Goal: Task Accomplishment & Management: Use online tool/utility

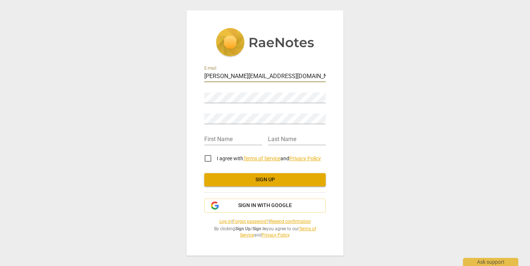
type input "[PERSON_NAME][EMAIL_ADDRESS][DOMAIN_NAME]"
type input "Sonya"
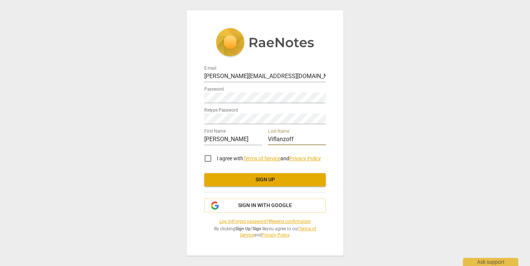
type input "Viflanzoff"
click at [206, 160] on input "I agree with Terms of Service and Privacy Policy" at bounding box center [208, 158] width 18 height 18
checkbox input "true"
click at [270, 182] on span "Sign up" at bounding box center [265, 179] width 110 height 7
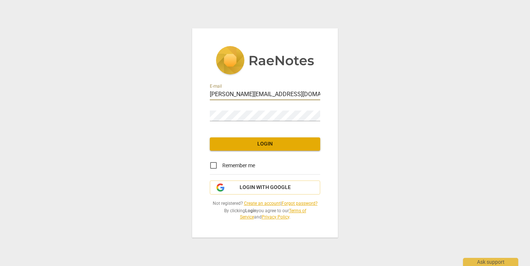
type input "[PERSON_NAME][EMAIL_ADDRESS][DOMAIN_NAME]"
click at [265, 204] on link "Create an account" at bounding box center [262, 202] width 36 height 5
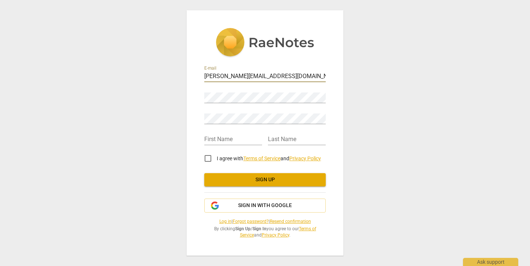
type input "[PERSON_NAME][EMAIL_ADDRESS][DOMAIN_NAME]"
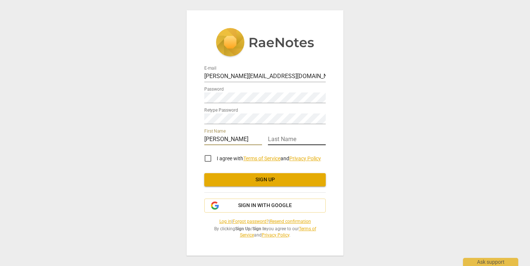
type input "Sonya"
type input "Viflanzoff"
click at [206, 161] on input "I agree with Terms of Service and Privacy Policy" at bounding box center [208, 158] width 18 height 18
checkbox input "true"
click at [241, 187] on div "E-mail sonya@timberspirit.com Password Retype Password First Name Sonya Last Na…" at bounding box center [264, 150] width 121 height 175
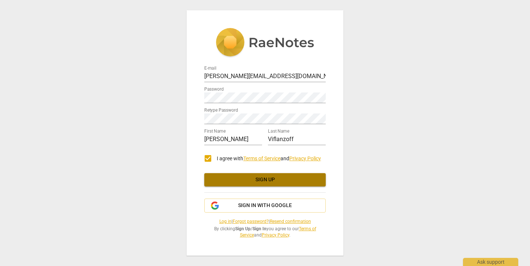
click at [241, 182] on span "Sign up" at bounding box center [265, 179] width 110 height 7
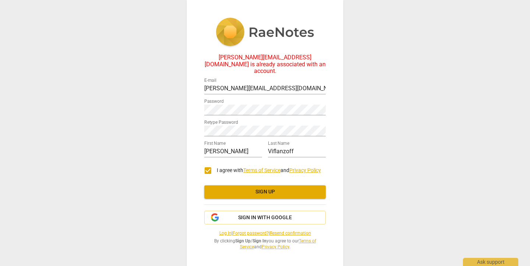
click at [221, 230] on link "Log in" at bounding box center [225, 232] width 12 height 5
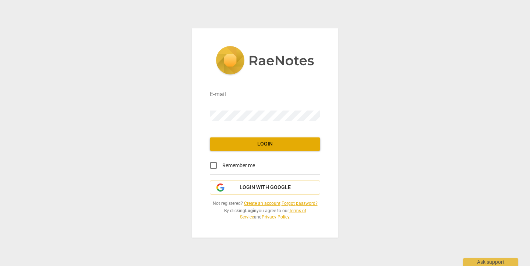
click at [296, 199] on div "E-mail Password Login Remember me Login with Google Not registered? Create an a…" at bounding box center [265, 132] width 146 height 209
click at [295, 203] on link "Forgot password?" at bounding box center [299, 202] width 36 height 5
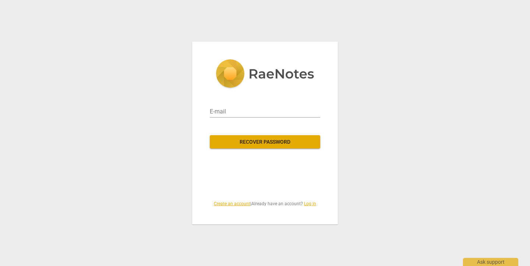
click at [228, 99] on div "E-mail" at bounding box center [265, 107] width 110 height 26
click at [228, 111] on input "email" at bounding box center [265, 112] width 110 height 12
type input "[PERSON_NAME][EMAIL_ADDRESS][DOMAIN_NAME]"
click at [242, 142] on span "Recover password" at bounding box center [265, 141] width 99 height 7
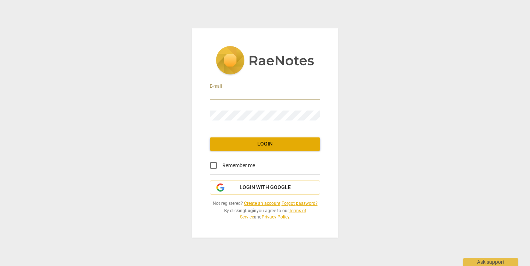
click at [229, 93] on input "email" at bounding box center [265, 94] width 110 height 11
type input "[PERSON_NAME][EMAIL_ADDRESS][DOMAIN_NAME]"
click at [246, 149] on button "Login" at bounding box center [265, 143] width 110 height 13
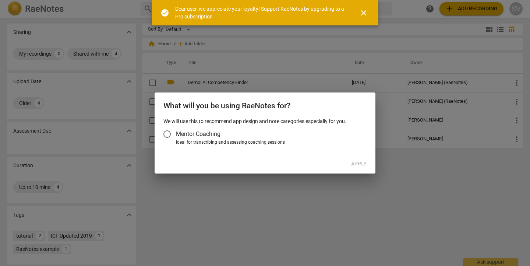
click at [362, 15] on span "close" at bounding box center [363, 12] width 9 height 9
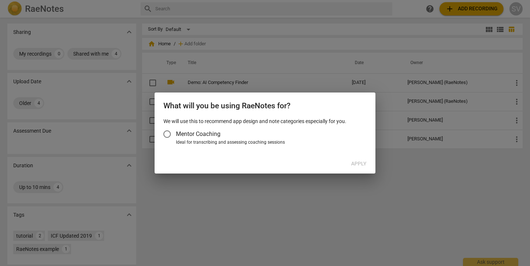
click at [163, 131] on input "Mentor Coaching" at bounding box center [167, 134] width 18 height 18
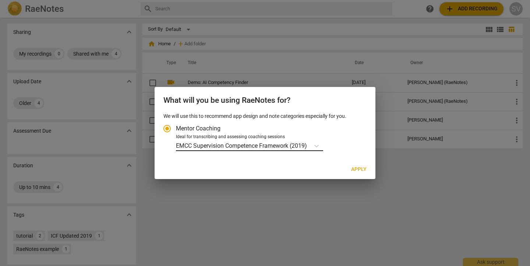
click at [186, 146] on p "EMCC Supervision Competence Framework (2019)" at bounding box center [241, 145] width 131 height 8
click at [0, 0] on input "Ideal for transcribing and assessing coaching sessions EMCC Supervision Compete…" at bounding box center [0, 0] width 0 height 0
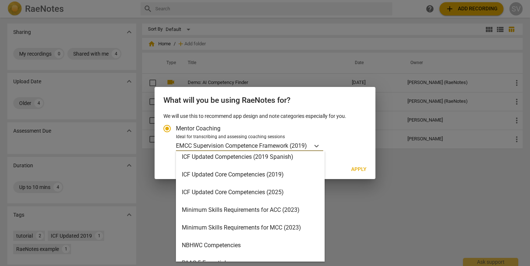
scroll to position [129, 0]
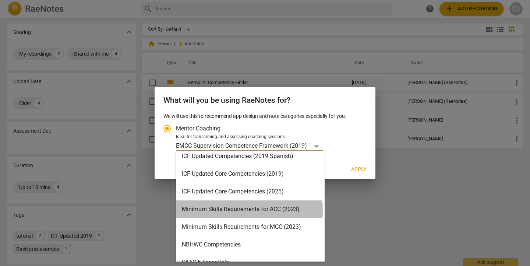
click at [222, 210] on div "Minimum Skills Requirements for ACC (2023)" at bounding box center [250, 209] width 149 height 18
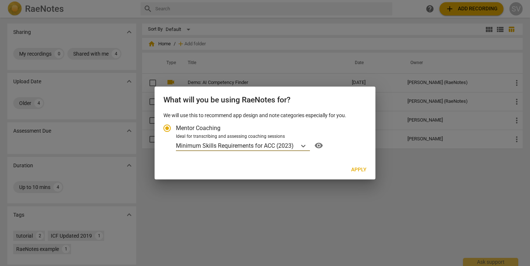
click at [359, 167] on span "Apply" at bounding box center [358, 169] width 15 height 7
radio input "false"
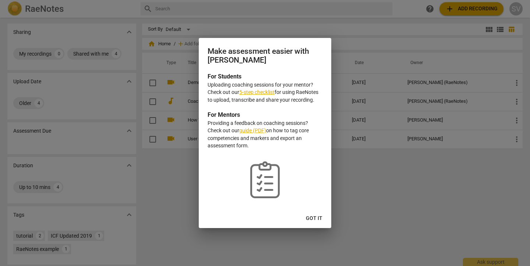
click at [318, 217] on span "Got it" at bounding box center [314, 217] width 17 height 7
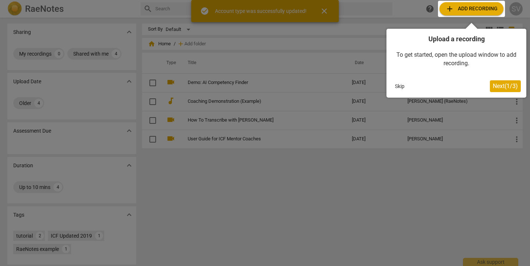
click at [506, 85] on span "Next ( 1 / 3 )" at bounding box center [504, 85] width 25 height 7
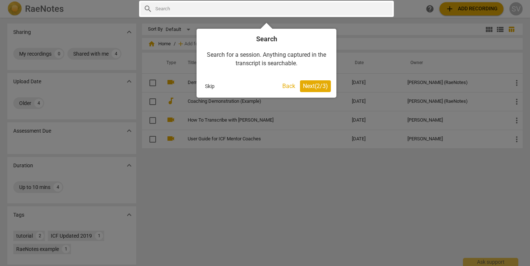
click at [319, 85] on span "Next ( 2 / 3 )" at bounding box center [315, 85] width 25 height 7
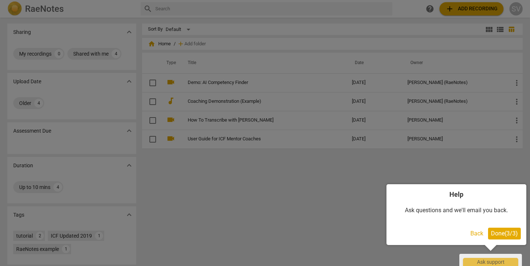
click at [498, 231] on span "Done ( 3 / 3 )" at bounding box center [504, 233] width 27 height 7
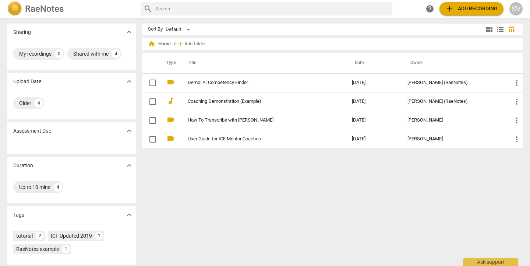
scroll to position [2, 0]
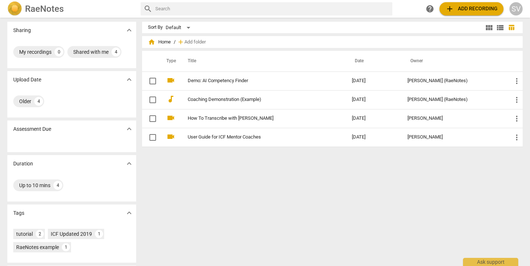
click at [460, 8] on span "add Add recording" at bounding box center [471, 8] width 52 height 9
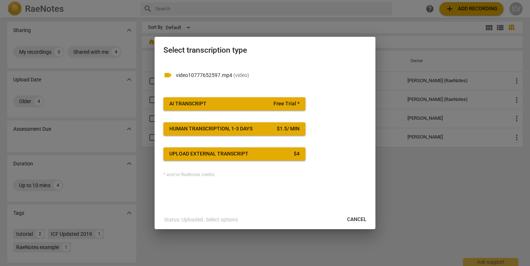
click at [236, 125] on div "Human transcription, 1-3 days" at bounding box center [210, 128] width 83 height 7
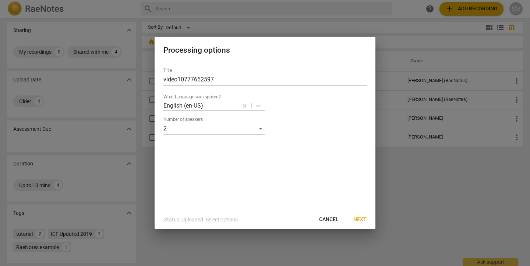
click at [323, 223] on span "Cancel" at bounding box center [328, 219] width 19 height 7
click at [363, 221] on span "Next" at bounding box center [359, 219] width 13 height 7
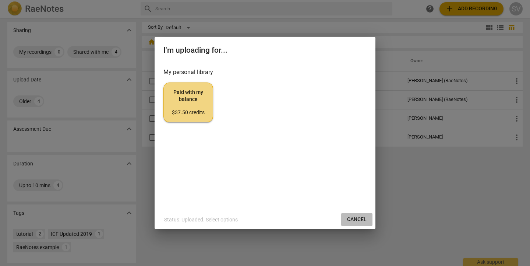
click at [360, 221] on span "Cancel" at bounding box center [356, 219] width 19 height 7
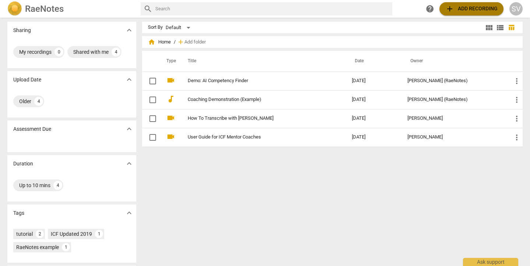
click at [477, 7] on span "add Add recording" at bounding box center [471, 8] width 52 height 9
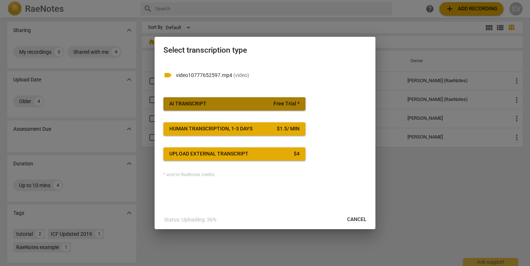
click at [290, 106] on span "Free Trial *" at bounding box center [286, 103] width 26 height 7
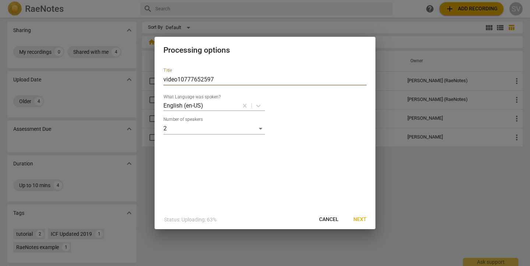
drag, startPoint x: 219, startPoint y: 80, endPoint x: 155, endPoint y: 80, distance: 64.0
click at [155, 80] on div "Title video10777652597 What Language was spoken? English (en-US) Number of spea…" at bounding box center [264, 136] width 221 height 148
click at [187, 79] on input "Mentor session 1" at bounding box center [264, 80] width 203 height 12
type input "Mentor Session 1"
click at [363, 221] on span "Next" at bounding box center [359, 219] width 13 height 7
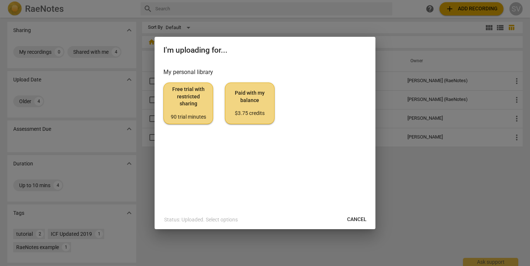
click at [186, 104] on span "Free trial with restricted sharing 90 trial minutes" at bounding box center [188, 103] width 37 height 35
